Goal: Navigation & Orientation: Find specific page/section

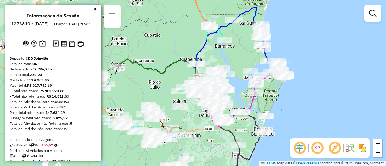
scroll to position [758, 0]
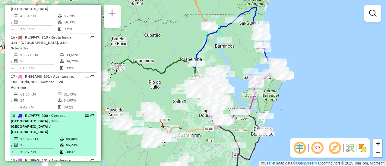
click at [51, 113] on span "| 300 - Corupa, [GEOGRAPHIC_DATA] , 303 - [GEOGRAPHIC_DATA] / [GEOGRAPHIC_DATA]" at bounding box center [38, 123] width 54 height 21
select select "**********"
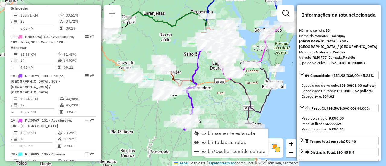
scroll to position [820, 0]
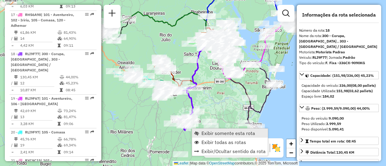
click at [202, 134] on span "Exibir somente esta rota" at bounding box center [229, 133] width 54 height 5
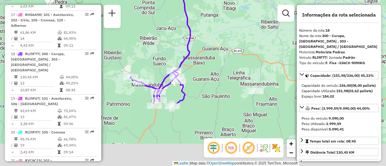
drag, startPoint x: 132, startPoint y: 127, endPoint x: 225, endPoint y: 41, distance: 126.4
click at [225, 41] on div "Janela de atendimento Grade de atendimento Capacidade Transportadoras Veículos …" at bounding box center [193, 83] width 386 height 166
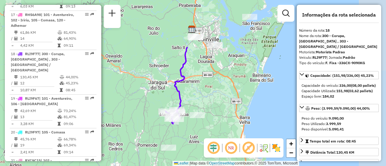
drag, startPoint x: 241, startPoint y: 32, endPoint x: 204, endPoint y: 97, distance: 75.2
click at [204, 97] on div "Janela de atendimento Grade de atendimento Capacidade Transportadoras Veículos …" at bounding box center [193, 83] width 386 height 166
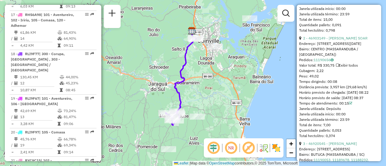
scroll to position [325, 0]
click at [293, 147] on span "+" at bounding box center [291, 144] width 4 height 8
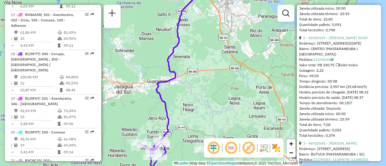
click at [211, 48] on div "Janela de atendimento Grade de atendimento Capacidade Transportadoras Veículos …" at bounding box center [193, 83] width 386 height 166
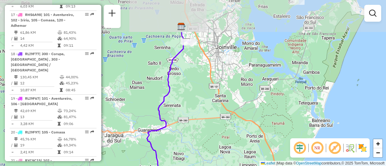
drag, startPoint x: 211, startPoint y: 48, endPoint x: 201, endPoint y: 97, distance: 49.8
click at [201, 97] on div "Janela de atendimento Grade de atendimento Capacidade Transportadoras Veículos …" at bounding box center [193, 83] width 386 height 166
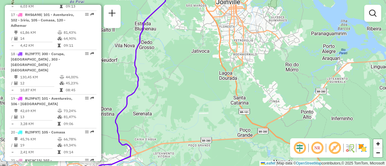
click at [200, 48] on div "Janela de atendimento Grade de atendimento Capacidade Transportadoras Veículos …" at bounding box center [193, 83] width 386 height 166
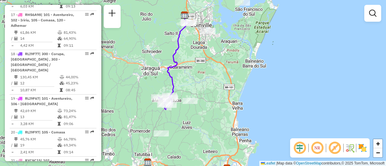
click at [167, 24] on div "Janela de atendimento Grade de atendimento Capacidade Transportadoras Veículos …" at bounding box center [193, 83] width 386 height 166
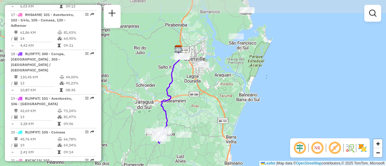
drag, startPoint x: 167, startPoint y: 24, endPoint x: 161, endPoint y: 59, distance: 34.9
click at [161, 59] on div "Janela de atendimento Grade de atendimento Capacidade Transportadoras Veículos …" at bounding box center [193, 83] width 386 height 166
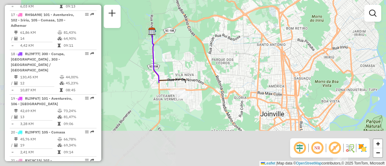
drag, startPoint x: 146, startPoint y: 100, endPoint x: 286, endPoint y: -1, distance: 172.5
click at [286, 0] on html "Aguarde... Pop-up bloqueado! Seu navegador bloqueou automáticamente a abertura …" at bounding box center [193, 83] width 386 height 166
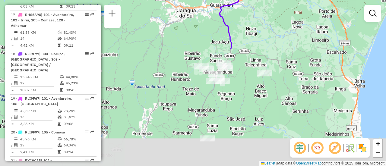
drag, startPoint x: 237, startPoint y: 101, endPoint x: 269, endPoint y: -33, distance: 137.2
click at [269, 0] on html "Aguarde... Pop-up bloqueado! Seu navegador bloqueou automáticamente a abertura …" at bounding box center [193, 83] width 386 height 166
